Goal: Find specific page/section: Find specific page/section

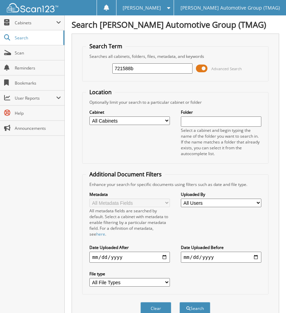
type input "721588b"
click at [179, 302] on button "Search" at bounding box center [194, 308] width 31 height 13
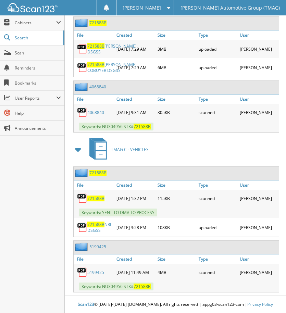
scroll to position [377, 0]
click at [97, 170] on span "721588B" at bounding box center [97, 173] width 17 height 6
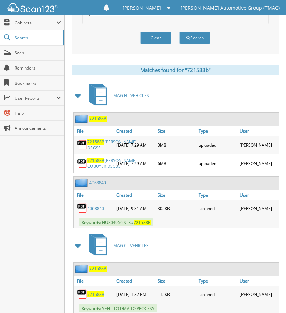
scroll to position [260, 0]
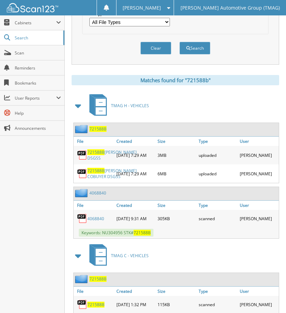
click at [96, 128] on span "721588B" at bounding box center [97, 129] width 17 height 6
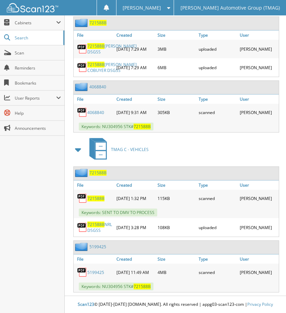
scroll to position [397, 0]
click at [98, 170] on span "721588B" at bounding box center [97, 173] width 17 height 6
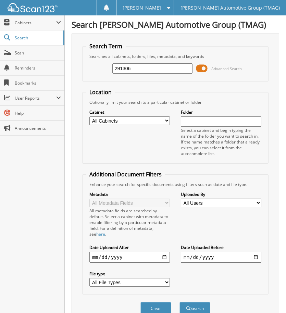
type input "291306"
click at [179, 302] on button "Search" at bounding box center [194, 308] width 31 height 13
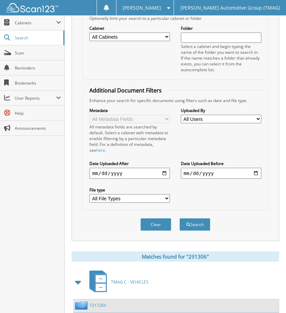
scroll to position [150, 0]
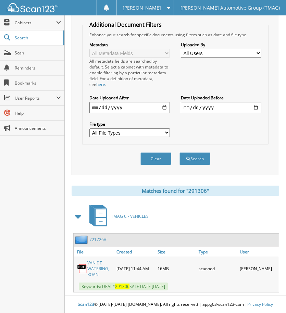
click at [96, 239] on link "721726V" at bounding box center [97, 240] width 17 height 6
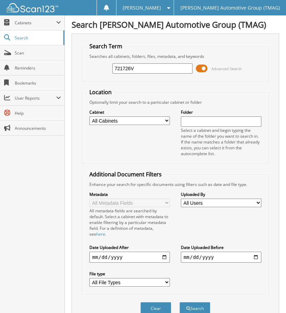
type input "721726V"
click at [179, 302] on button "Search" at bounding box center [194, 308] width 31 height 13
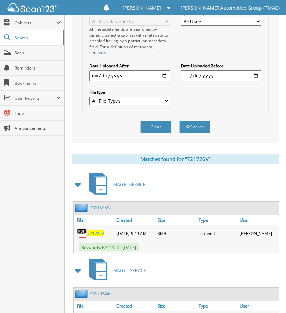
scroll to position [280, 0]
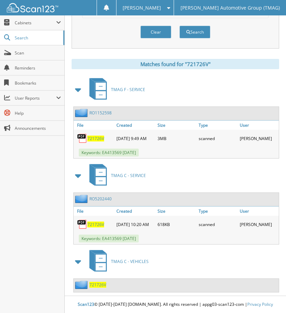
click at [100, 284] on span "721726V" at bounding box center [97, 285] width 17 height 6
